Goal: Obtain resource: Obtain resource

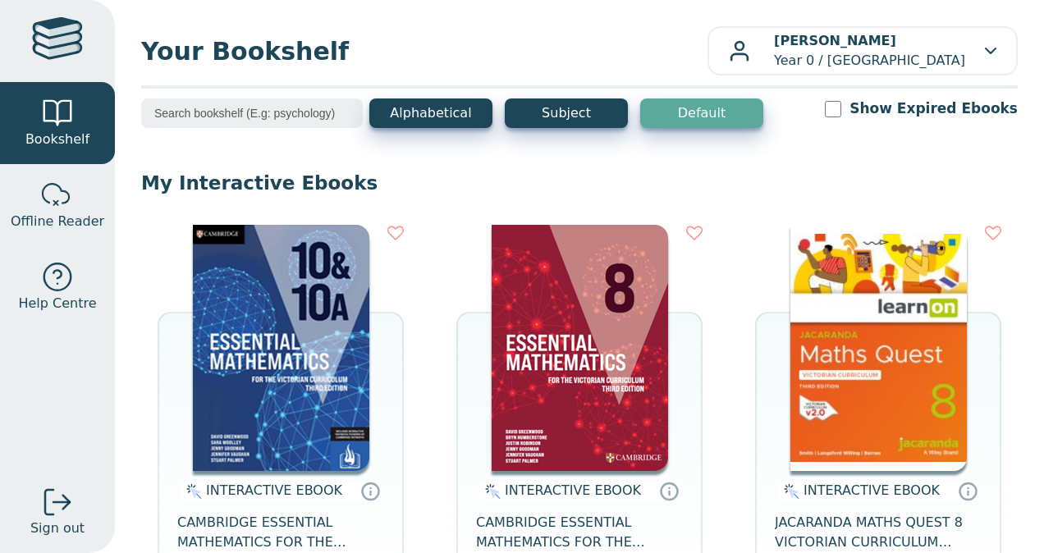
click at [579, 303] on img at bounding box center [580, 348] width 177 height 246
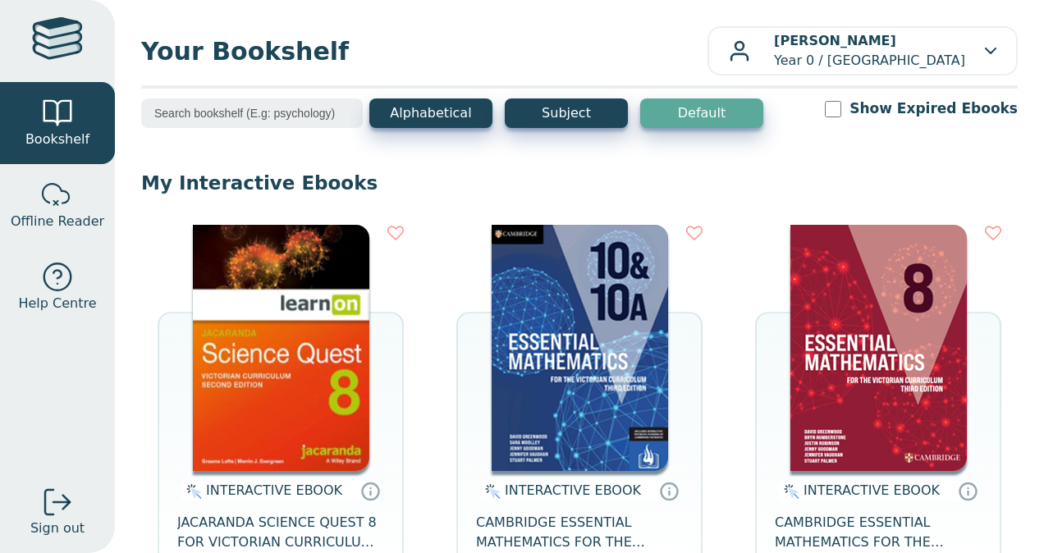
click at [322, 354] on img at bounding box center [281, 348] width 177 height 246
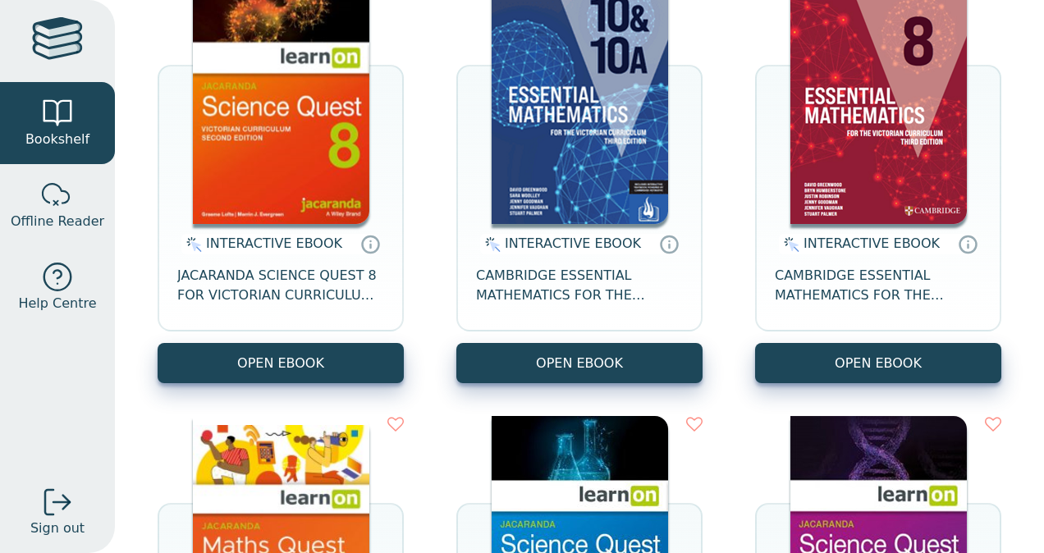
scroll to position [252, 0]
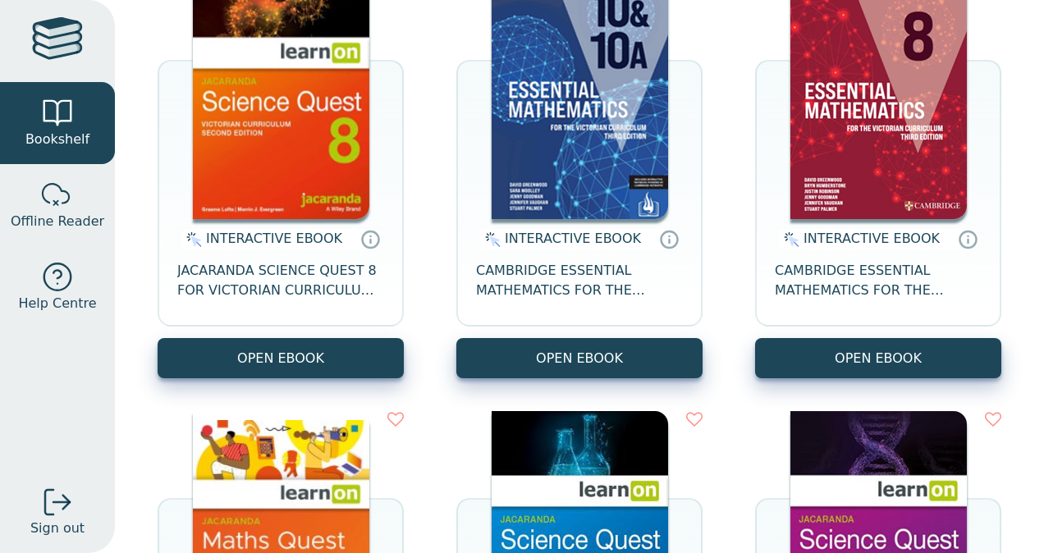
click at [863, 89] on img at bounding box center [879, 96] width 177 height 246
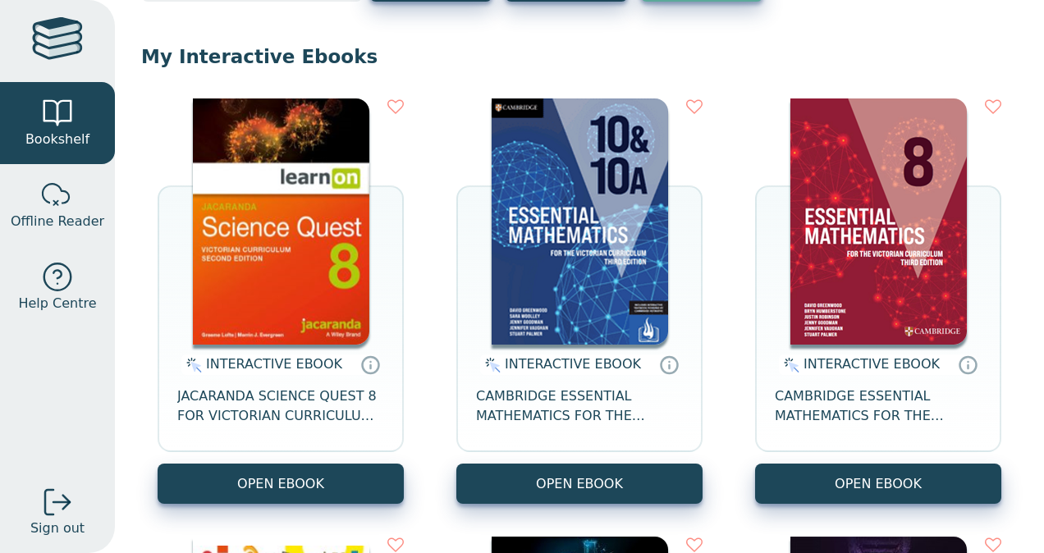
scroll to position [121, 0]
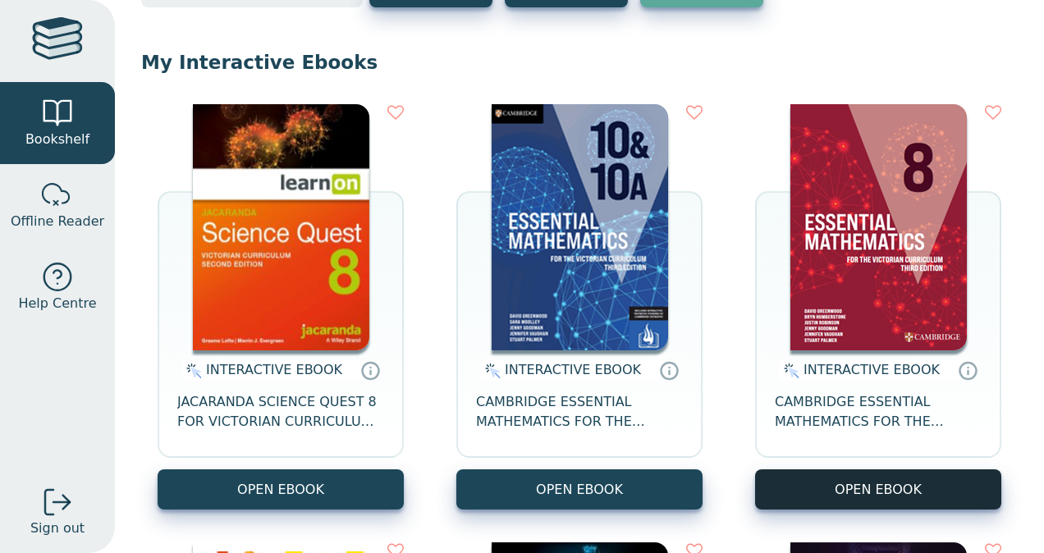
click at [871, 479] on button "OPEN EBOOK" at bounding box center [878, 490] width 246 height 40
